Goal: Use online tool/utility: Utilize a website feature to perform a specific function

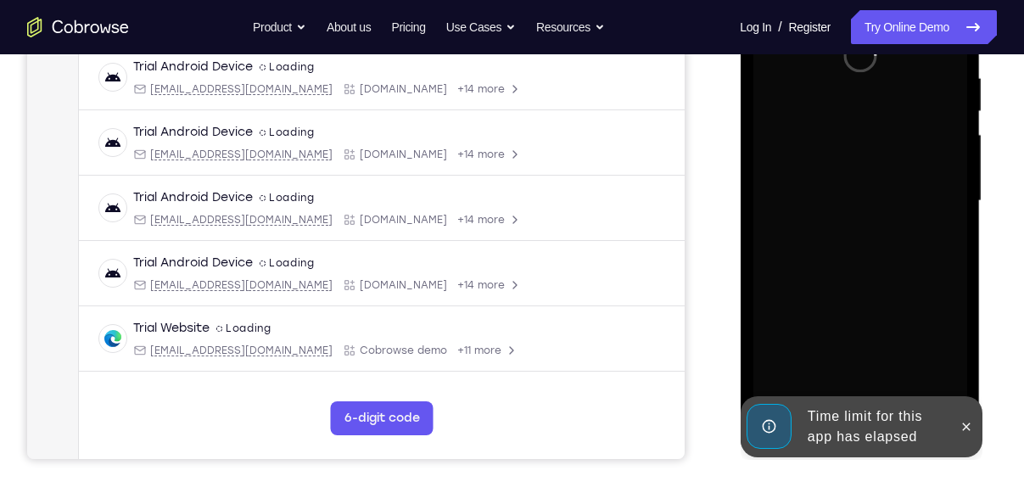
scroll to position [330, 0]
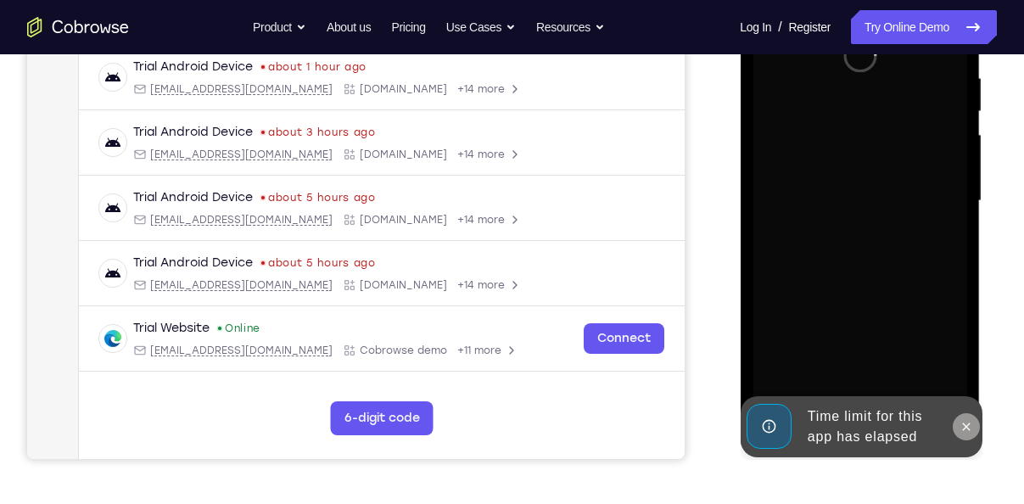
click at [967, 421] on icon at bounding box center [966, 427] width 14 height 14
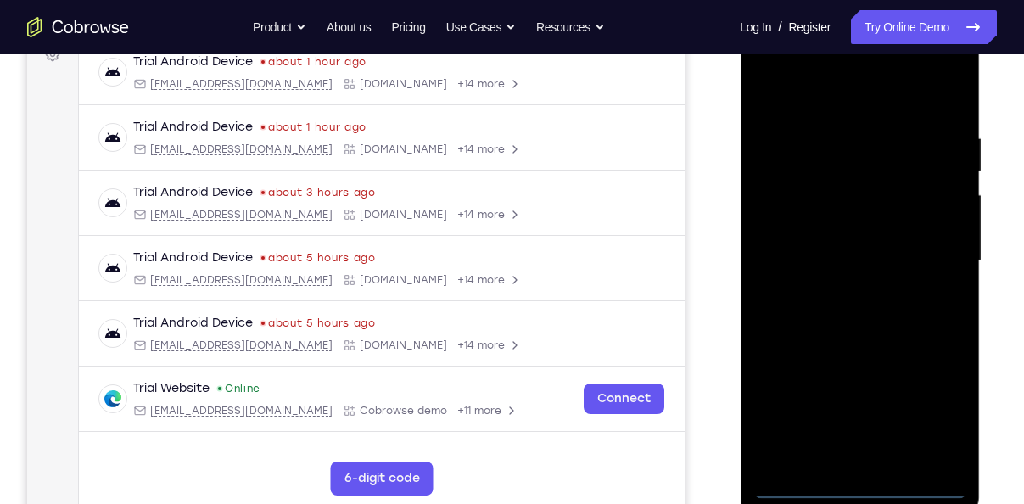
scroll to position [269, 0]
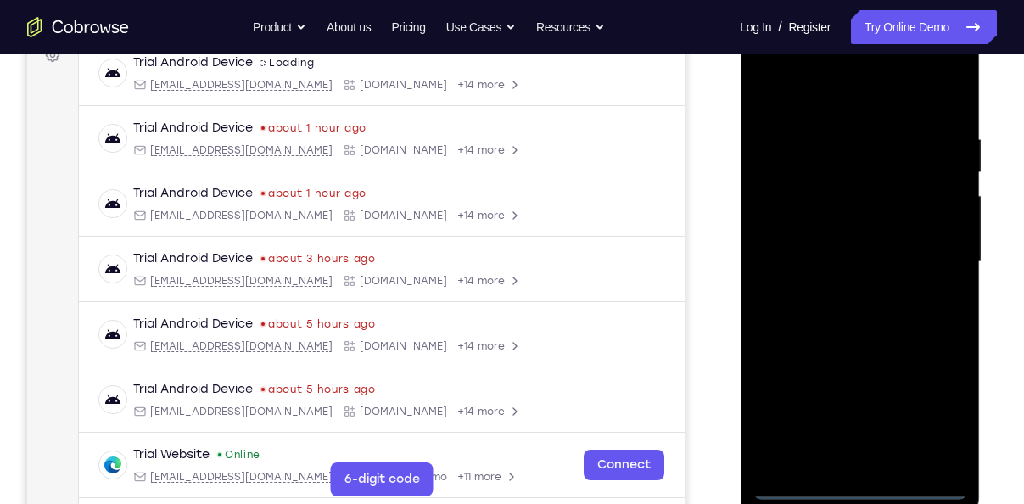
click at [861, 486] on div at bounding box center [860, 262] width 214 height 475
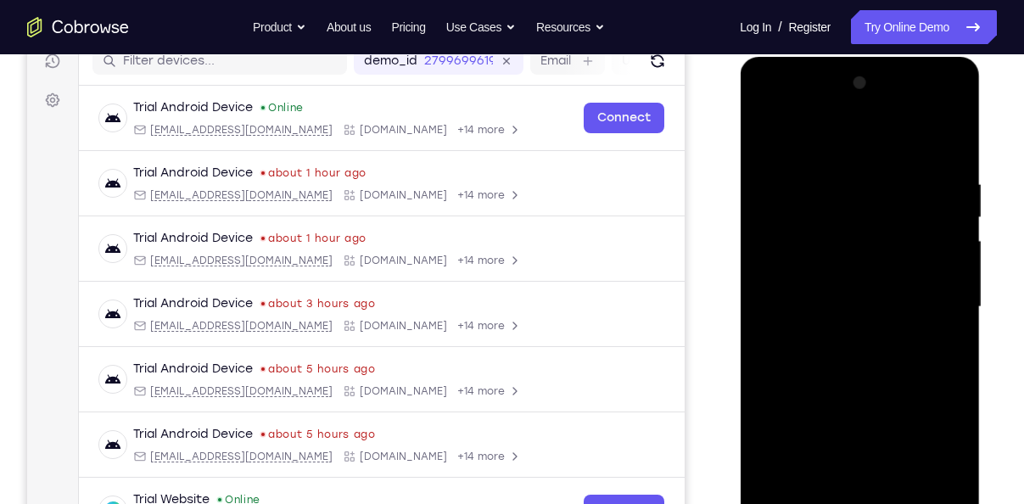
scroll to position [223, 0]
click at [946, 451] on div at bounding box center [860, 307] width 214 height 475
click at [776, 109] on div at bounding box center [860, 307] width 214 height 475
click at [943, 296] on div at bounding box center [860, 307] width 214 height 475
click at [839, 345] on div at bounding box center [860, 307] width 214 height 475
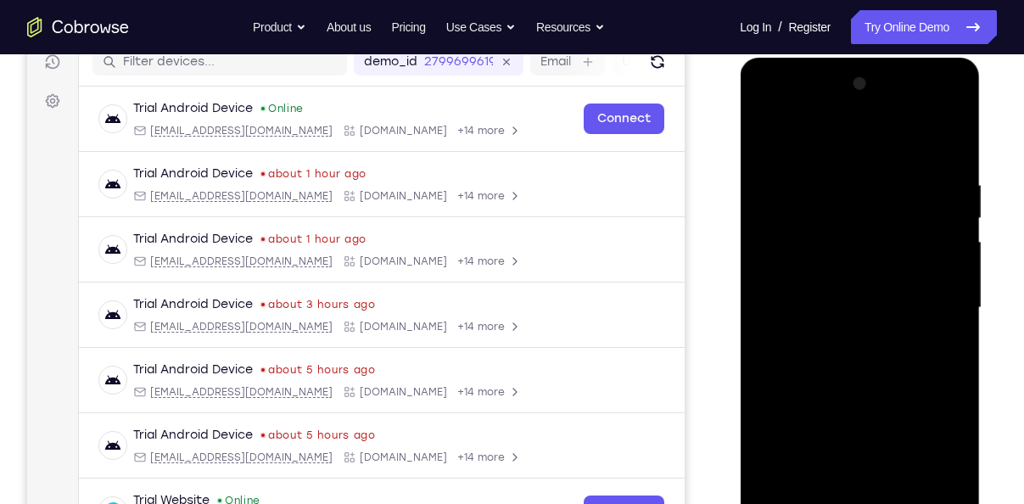
click at [838, 286] on div at bounding box center [860, 307] width 214 height 475
click at [815, 276] on div at bounding box center [860, 307] width 214 height 475
click at [861, 306] on div at bounding box center [860, 307] width 214 height 475
click at [873, 366] on div at bounding box center [860, 307] width 214 height 475
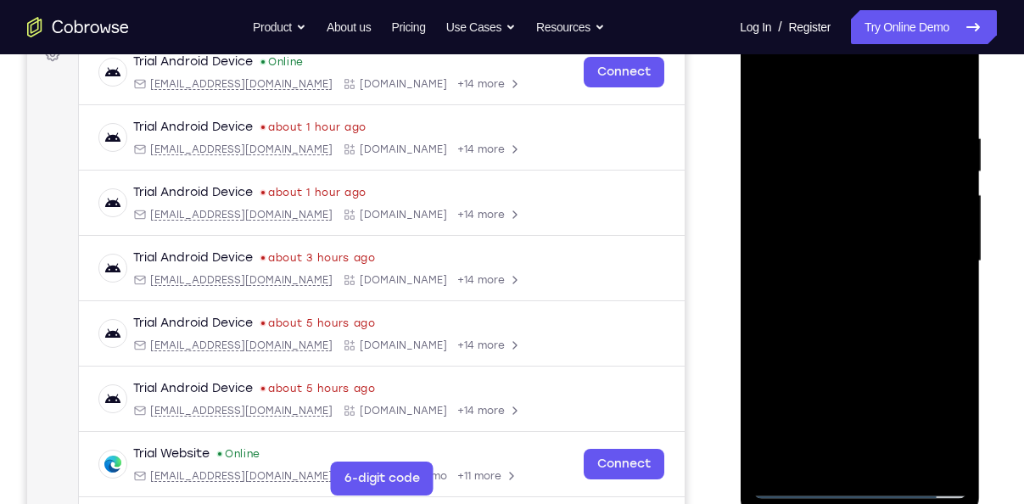
scroll to position [271, 0]
click at [872, 339] on div at bounding box center [860, 260] width 214 height 475
click at [900, 458] on div at bounding box center [860, 260] width 214 height 475
click at [847, 351] on div at bounding box center [860, 260] width 214 height 475
click at [777, 86] on div at bounding box center [860, 260] width 214 height 475
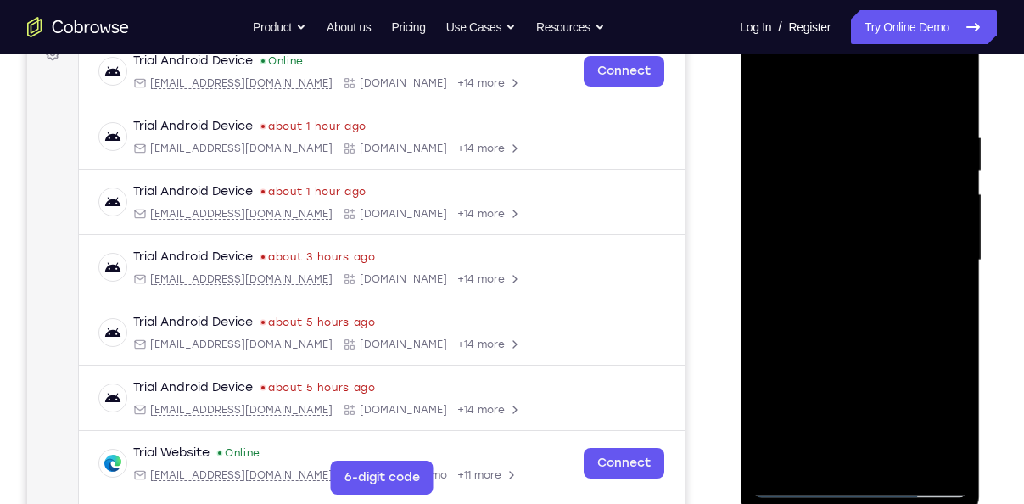
click at [827, 125] on div at bounding box center [860, 260] width 214 height 475
click at [944, 235] on div at bounding box center [860, 260] width 214 height 475
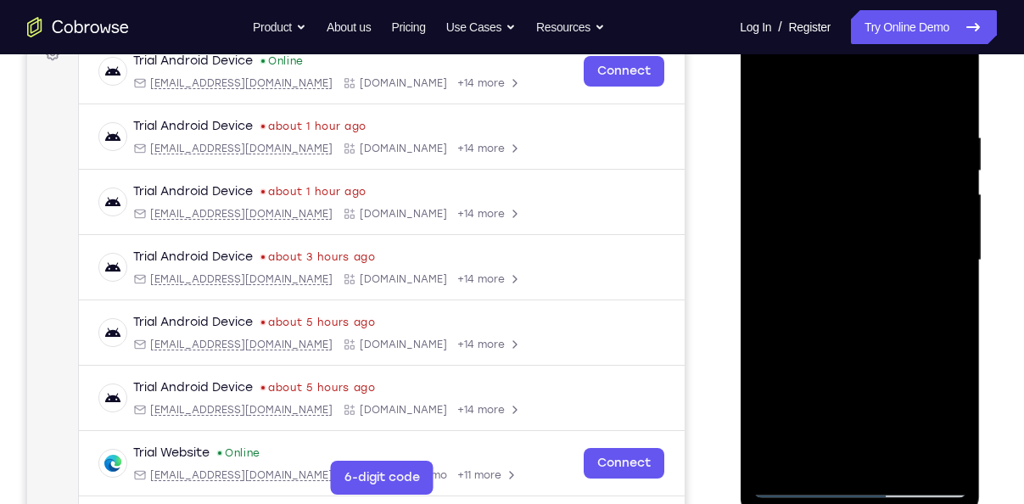
click at [944, 235] on div at bounding box center [860, 260] width 214 height 475
click at [928, 251] on div at bounding box center [860, 260] width 214 height 475
click at [946, 96] on div at bounding box center [860, 260] width 214 height 475
click at [956, 233] on div at bounding box center [860, 260] width 214 height 475
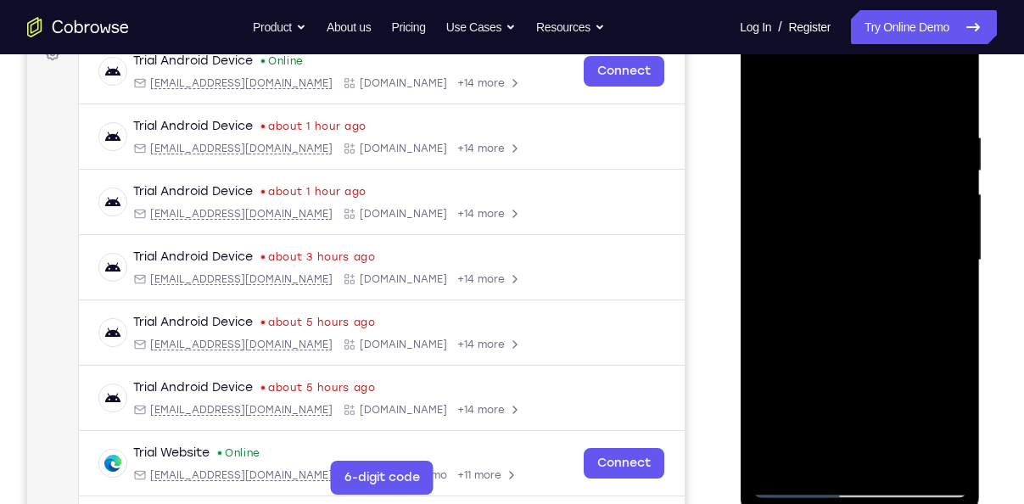
click at [953, 238] on div at bounding box center [860, 260] width 214 height 475
